Goal: Navigation & Orientation: Find specific page/section

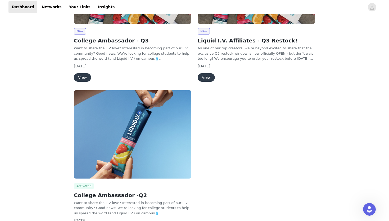
scroll to position [159, 0]
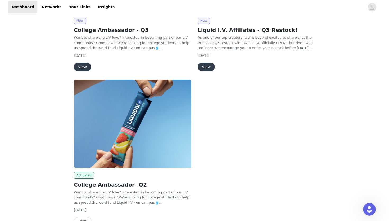
click at [126, 114] on img at bounding box center [133, 123] width 118 height 88
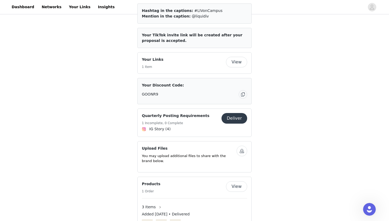
scroll to position [311, 0]
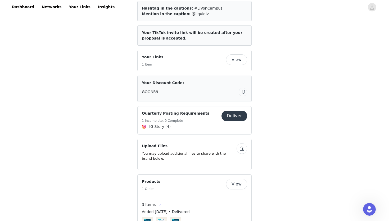
click at [157, 200] on button "button" at bounding box center [160, 204] width 8 height 8
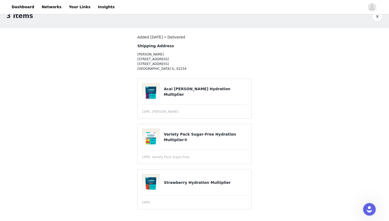
scroll to position [11, 0]
click at [26, 6] on link "Dashboard" at bounding box center [22, 7] width 29 height 12
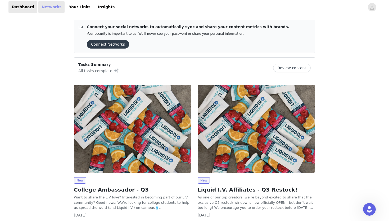
click at [54, 9] on link "Networks" at bounding box center [51, 7] width 26 height 12
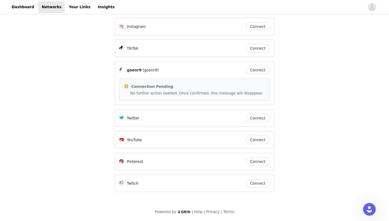
scroll to position [6, 0]
click at [24, 7] on link "Dashboard" at bounding box center [22, 7] width 29 height 12
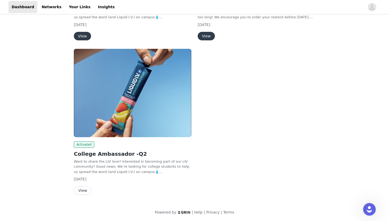
scroll to position [190, 0]
click at [84, 190] on button "View" at bounding box center [83, 190] width 18 height 8
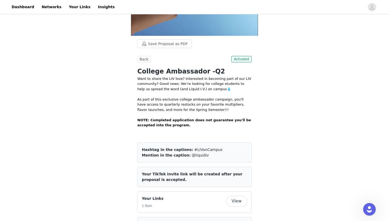
scroll to position [175, 0]
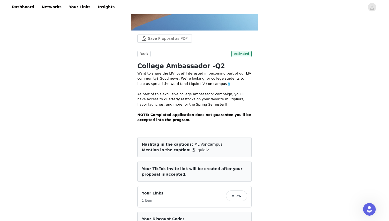
click at [238, 190] on button "View" at bounding box center [236, 195] width 21 height 11
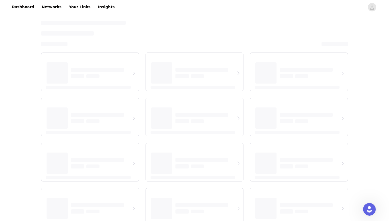
select select "12"
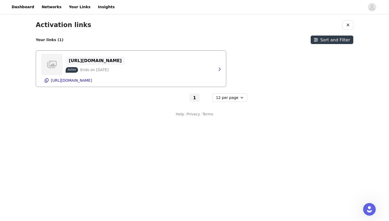
click at [114, 62] on p "[URL][DOMAIN_NAME]" at bounding box center [95, 60] width 53 height 5
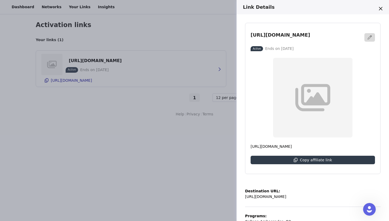
click at [105, 108] on div "Link Details [URL][DOMAIN_NAME] Active Ends on [DATE] [URL][DOMAIN_NAME] Copy a…" at bounding box center [194, 110] width 389 height 221
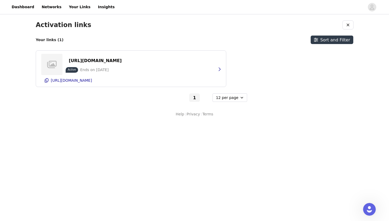
click at [55, 26] on h1 "Activation links" at bounding box center [64, 25] width 56 height 8
click at [75, 69] on p "Active" at bounding box center [72, 70] width 8 height 4
click at [15, 10] on link "Dashboard" at bounding box center [22, 7] width 29 height 12
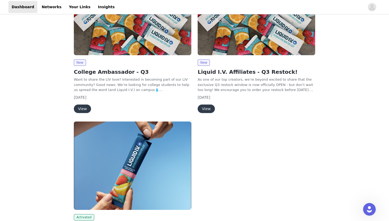
scroll to position [121, 0]
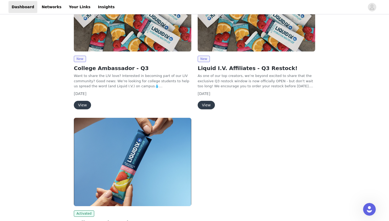
click at [126, 49] on img at bounding box center [133, 7] width 118 height 88
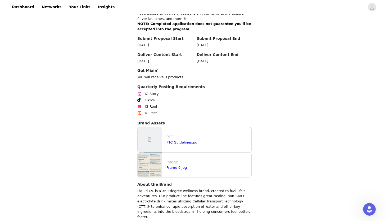
scroll to position [217, 0]
click at [154, 138] on div at bounding box center [150, 140] width 25 height 25
click at [176, 141] on link "FTC Guidelines.pdf" at bounding box center [183, 143] width 32 height 4
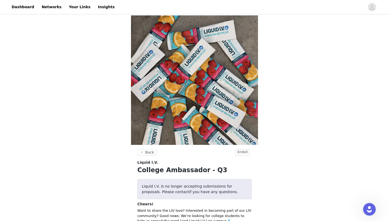
scroll to position [0, 0]
click at [69, 0] on header "Dashboard Networks Your Links Insights" at bounding box center [194, 7] width 389 height 14
click at [72, 6] on link "Your Links" at bounding box center [80, 7] width 28 height 12
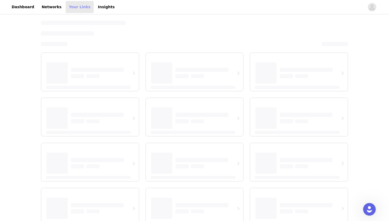
select select "12"
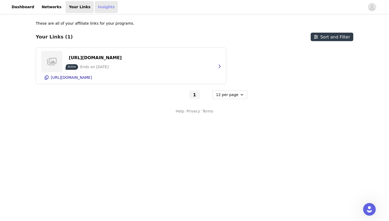
click at [98, 8] on link "Insights" at bounding box center [106, 7] width 23 height 12
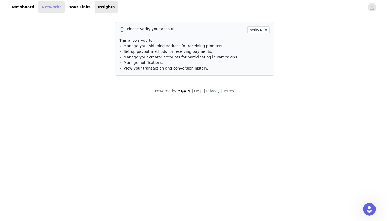
click at [57, 5] on link "Networks" at bounding box center [51, 7] width 26 height 12
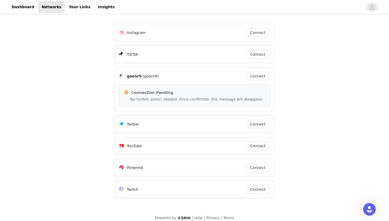
click at [370, 6] on icon "avatar" at bounding box center [372, 7] width 5 height 8
